Goal: Navigation & Orientation: Find specific page/section

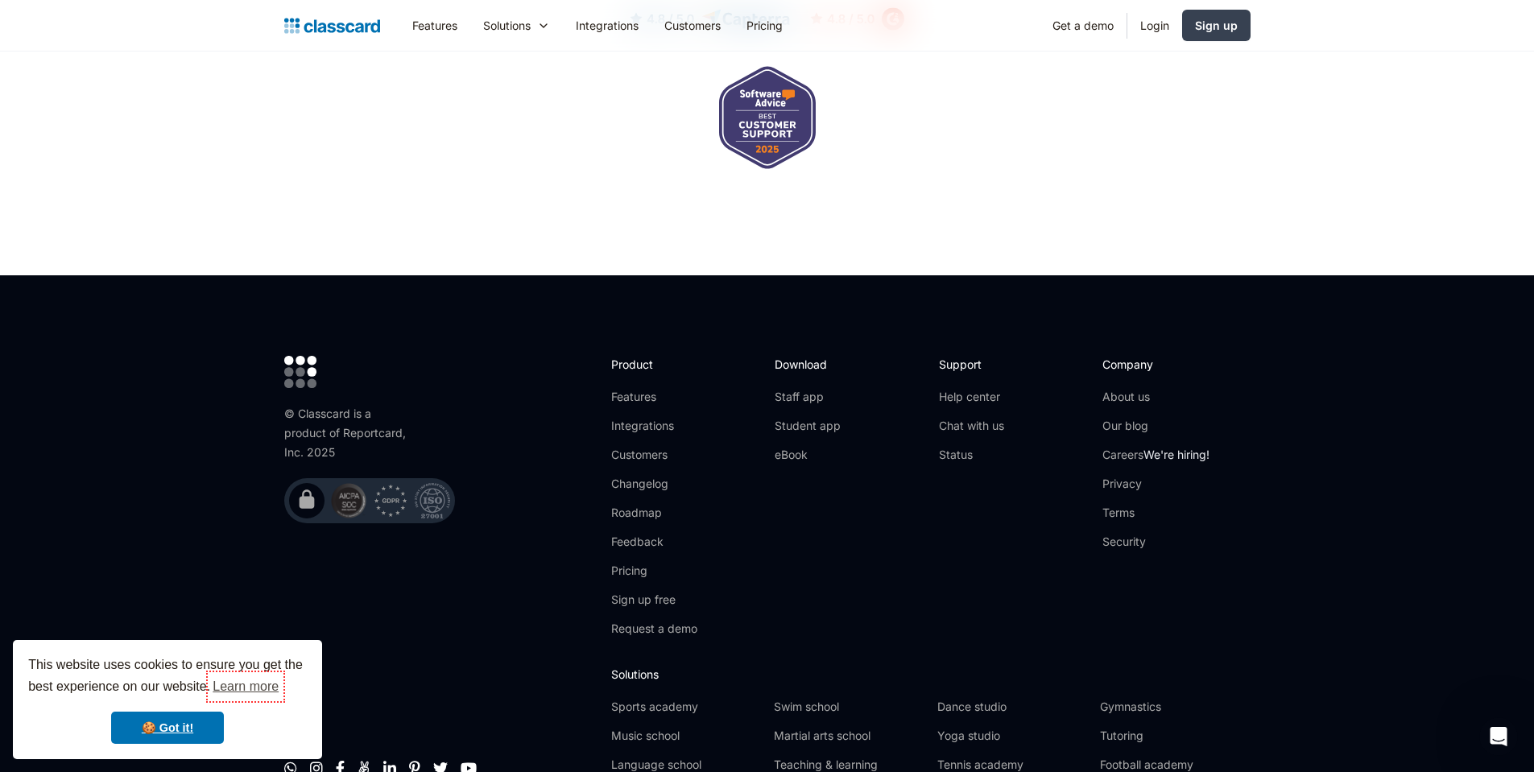
scroll to position [5260, 0]
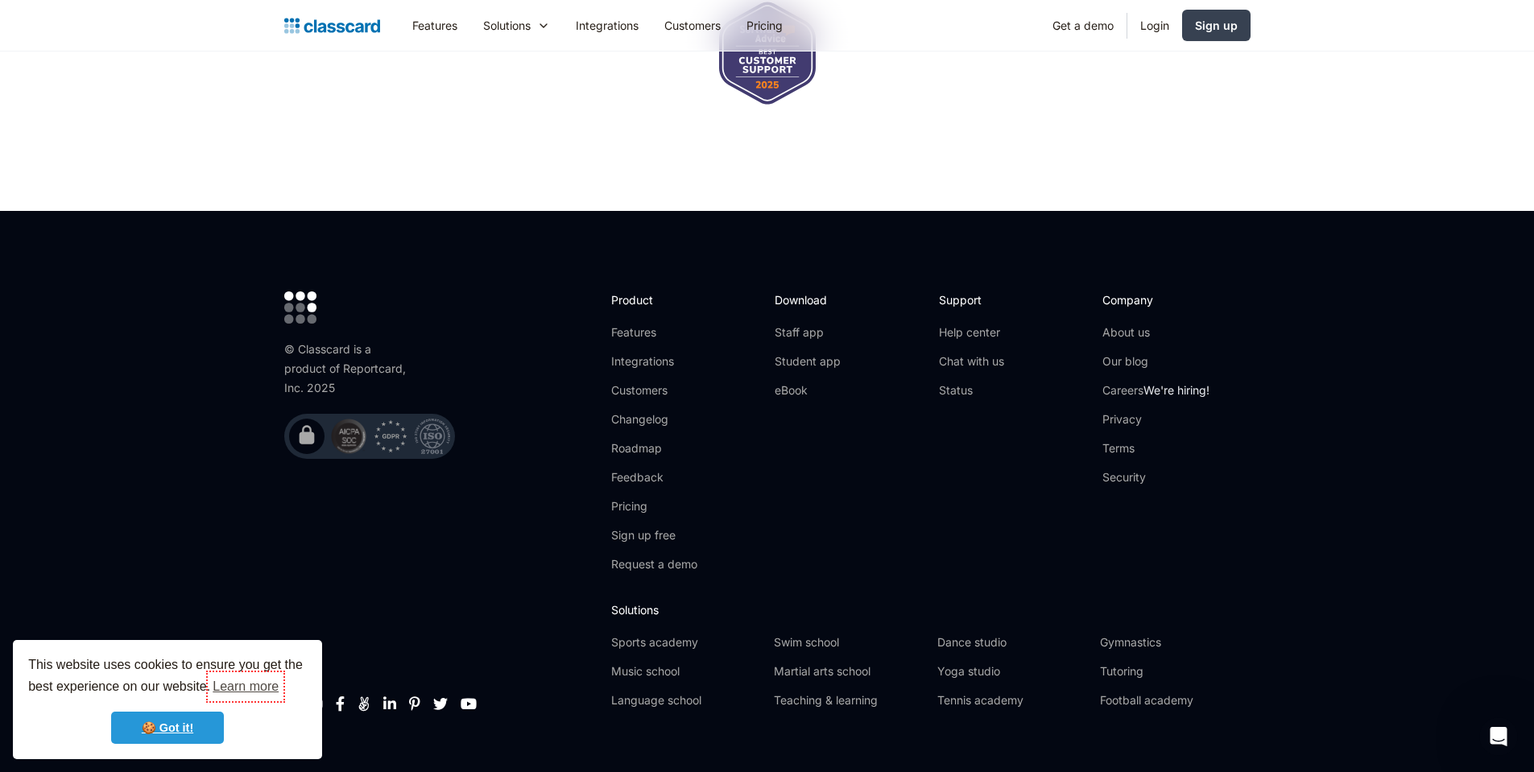
click at [163, 729] on link "🍪 Got it!" at bounding box center [167, 728] width 113 height 32
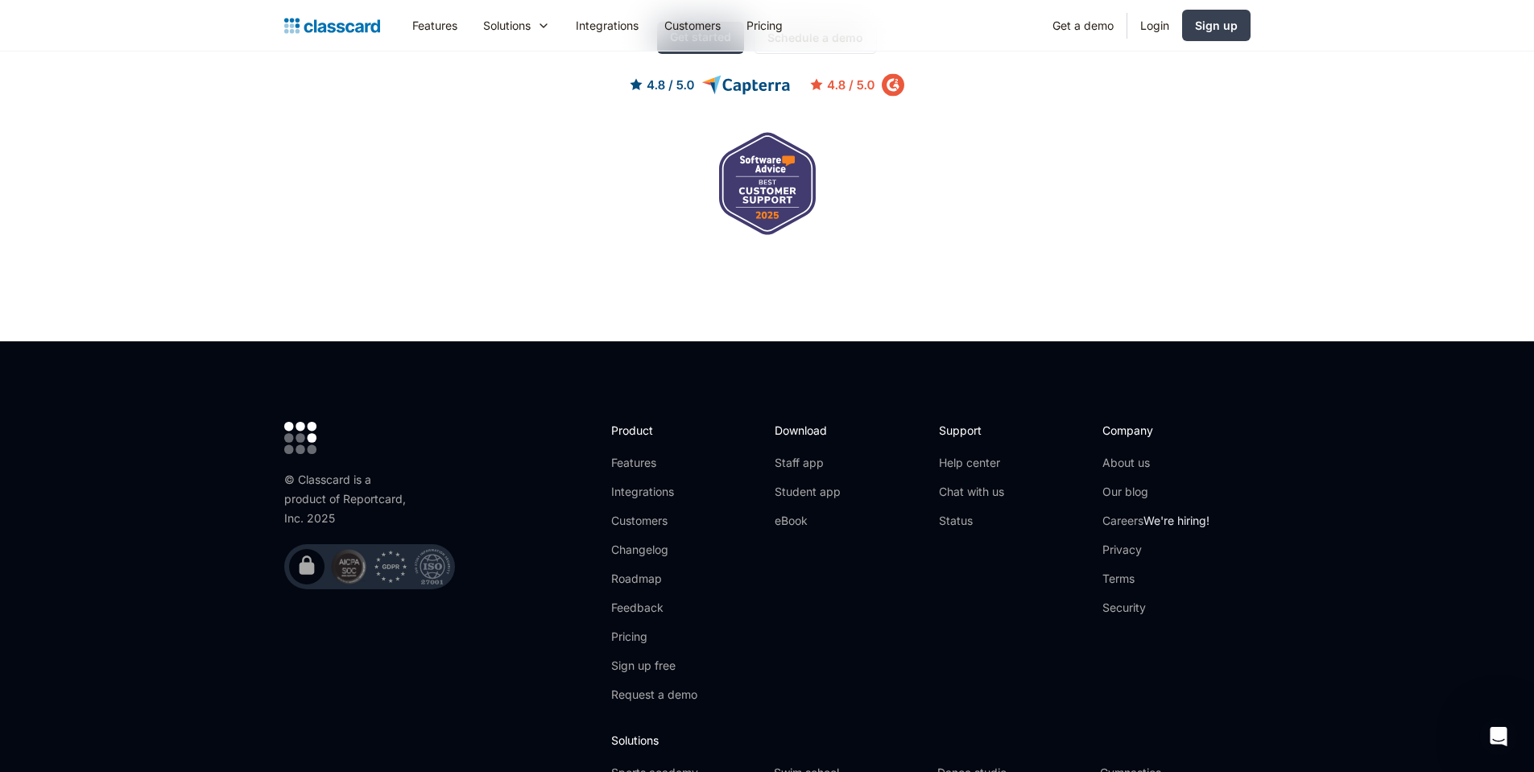
scroll to position [5163, 0]
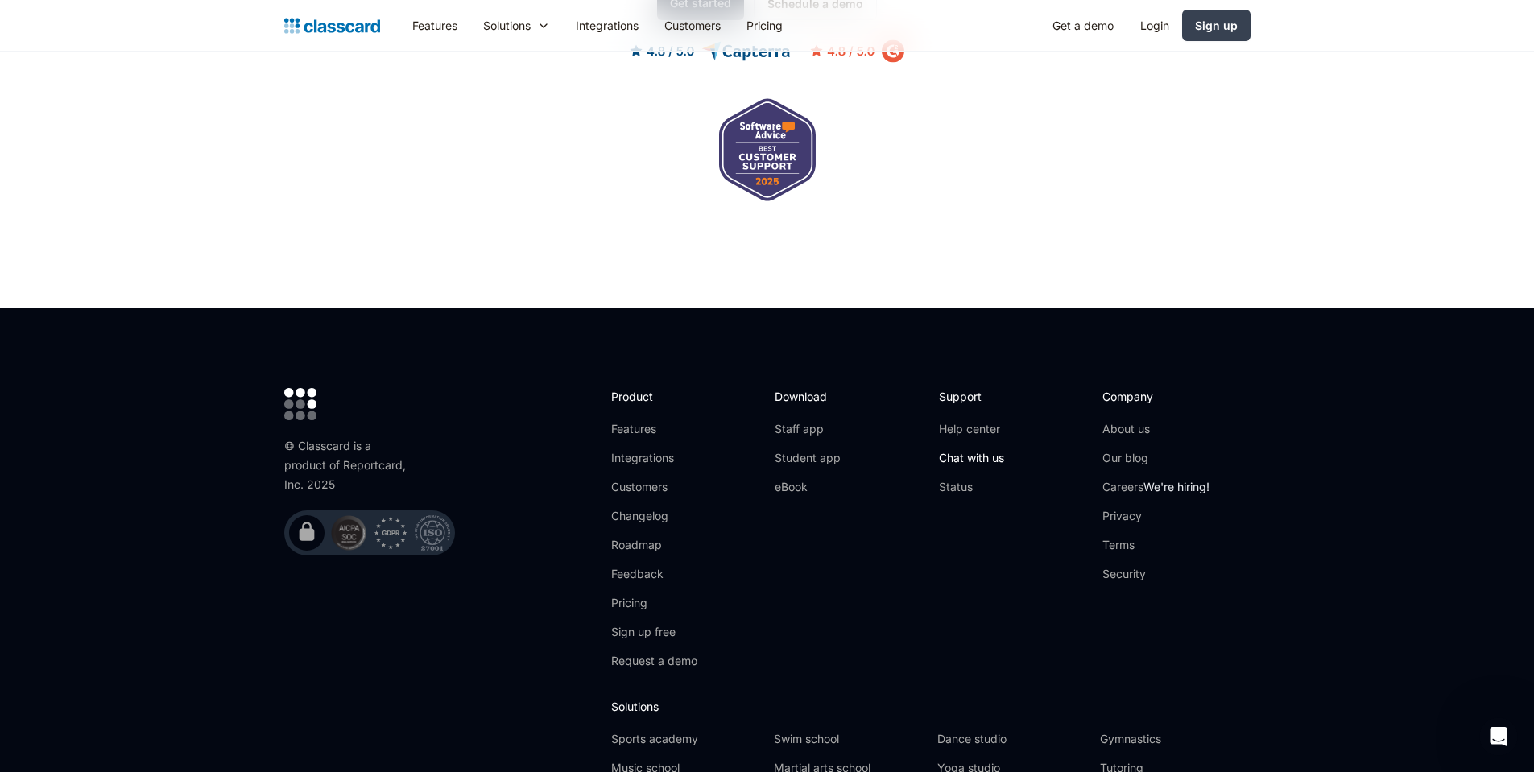
click at [966, 450] on link "Chat with us" at bounding box center [971, 458] width 65 height 16
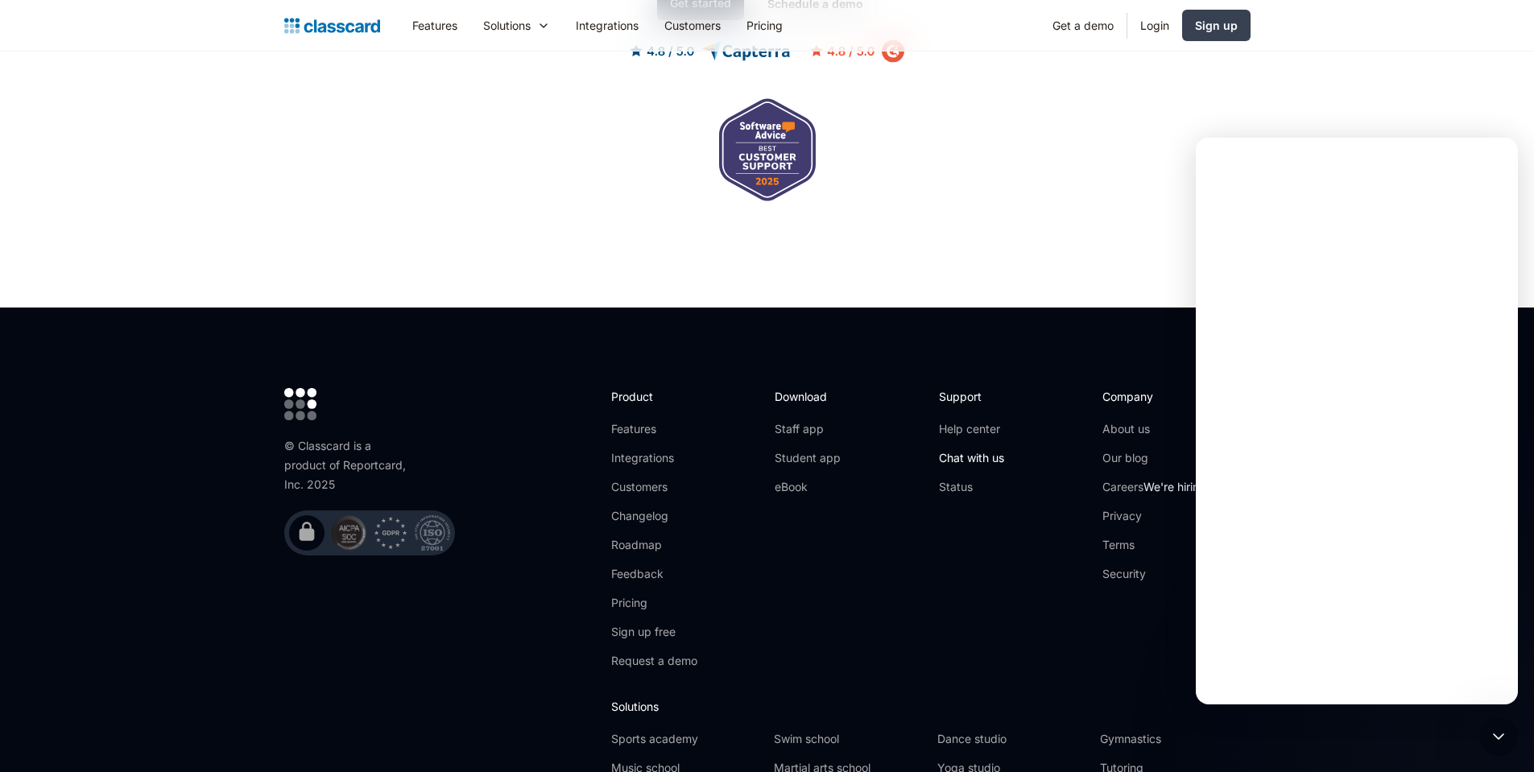
scroll to position [0, 0]
click at [1495, 155] on icon "Close" at bounding box center [1493, 159] width 9 height 9
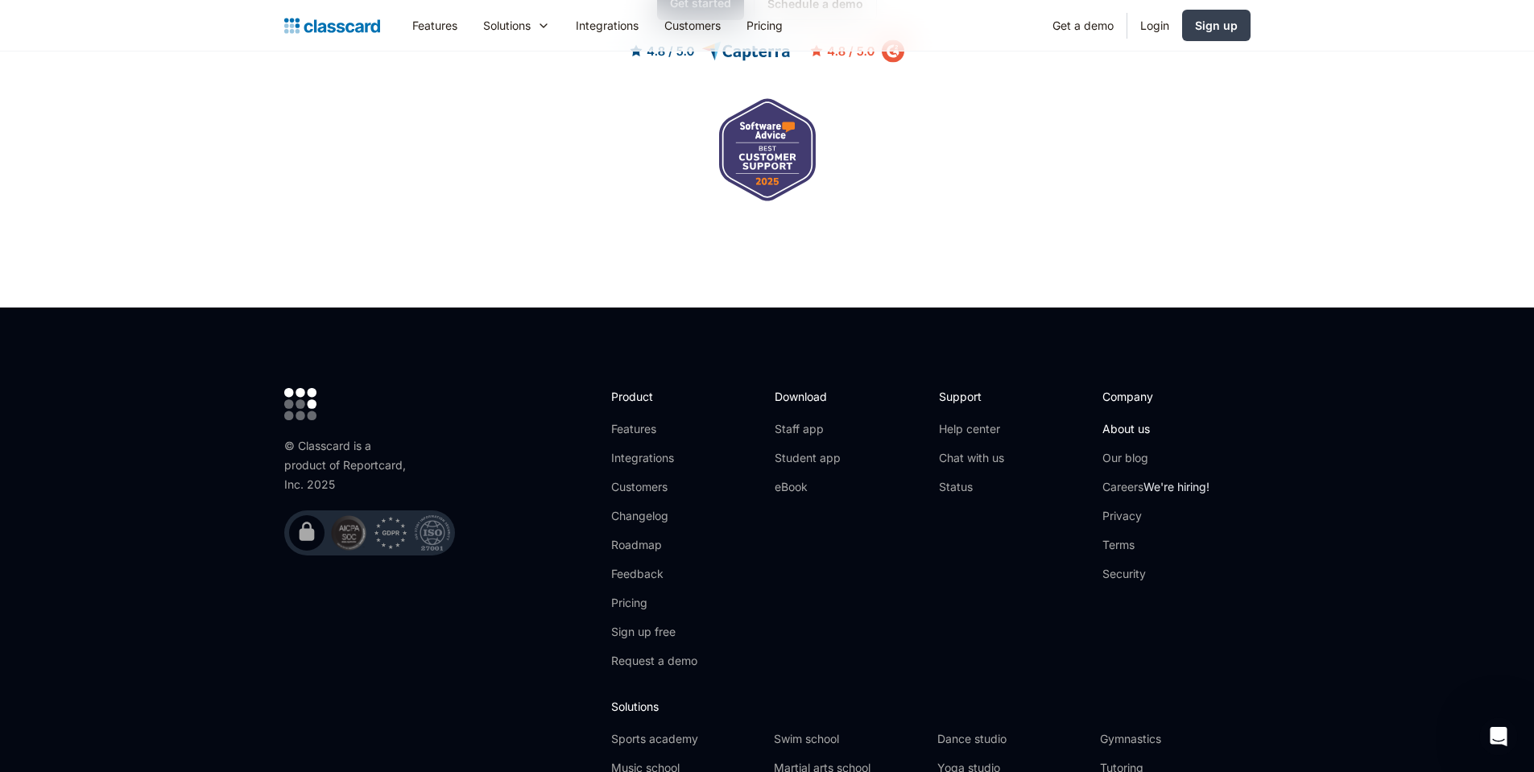
click at [1126, 421] on link "About us" at bounding box center [1155, 429] width 107 height 16
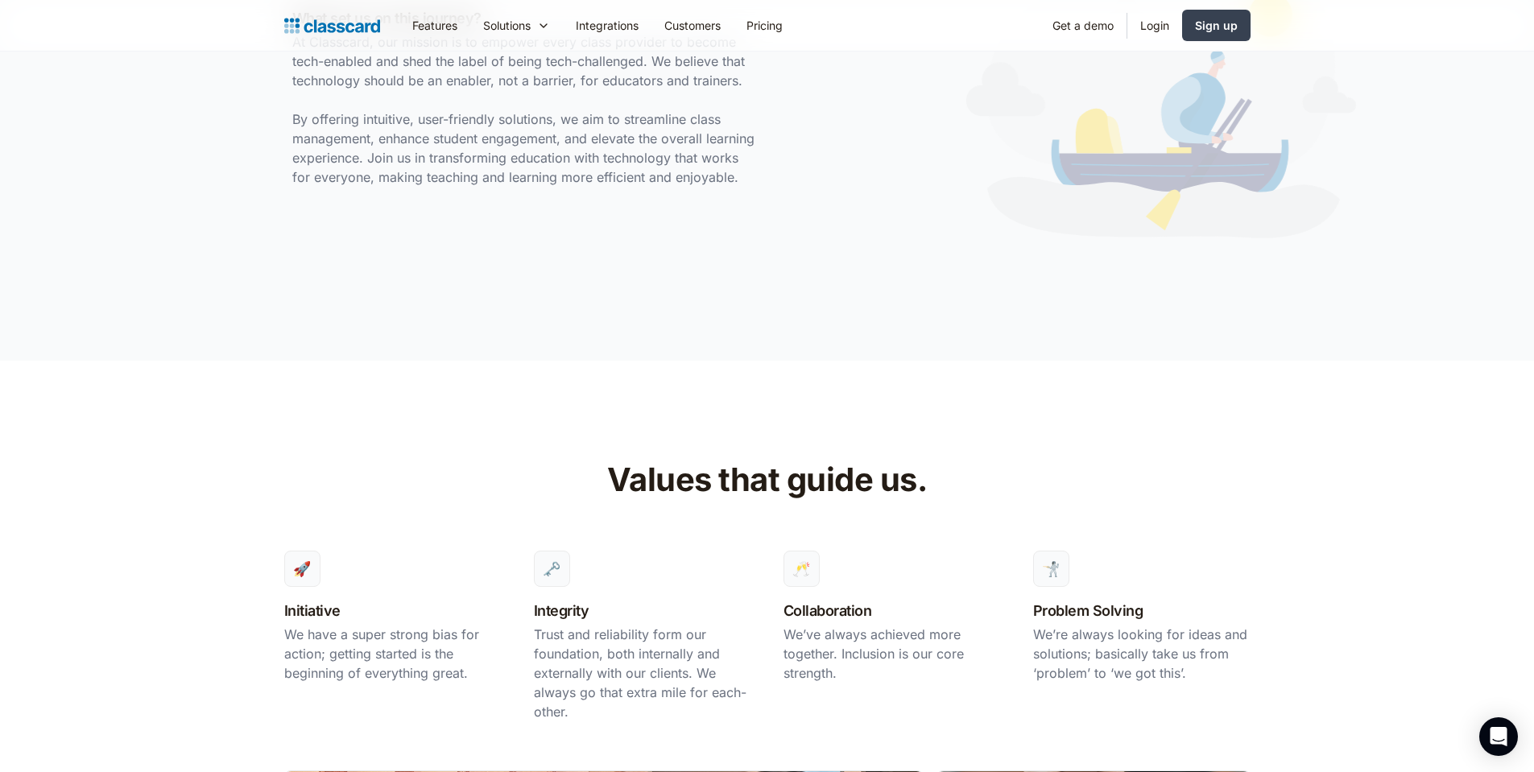
scroll to position [1063, 0]
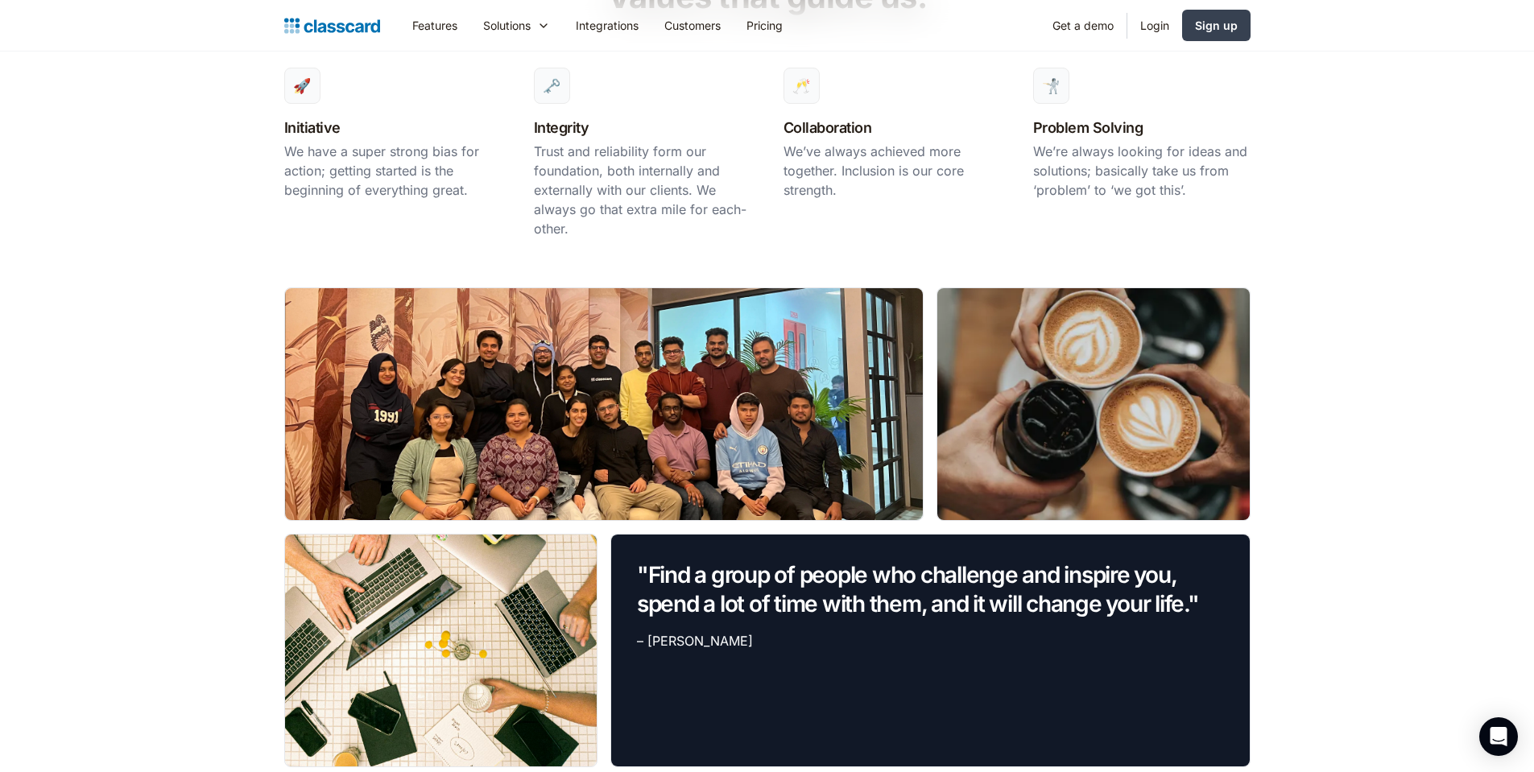
click at [899, 271] on div "Values that guide us. 🚀 Initiative We have a super strong bias for action; gett…" at bounding box center [767, 485] width 966 height 1055
